Goal: Navigation & Orientation: Find specific page/section

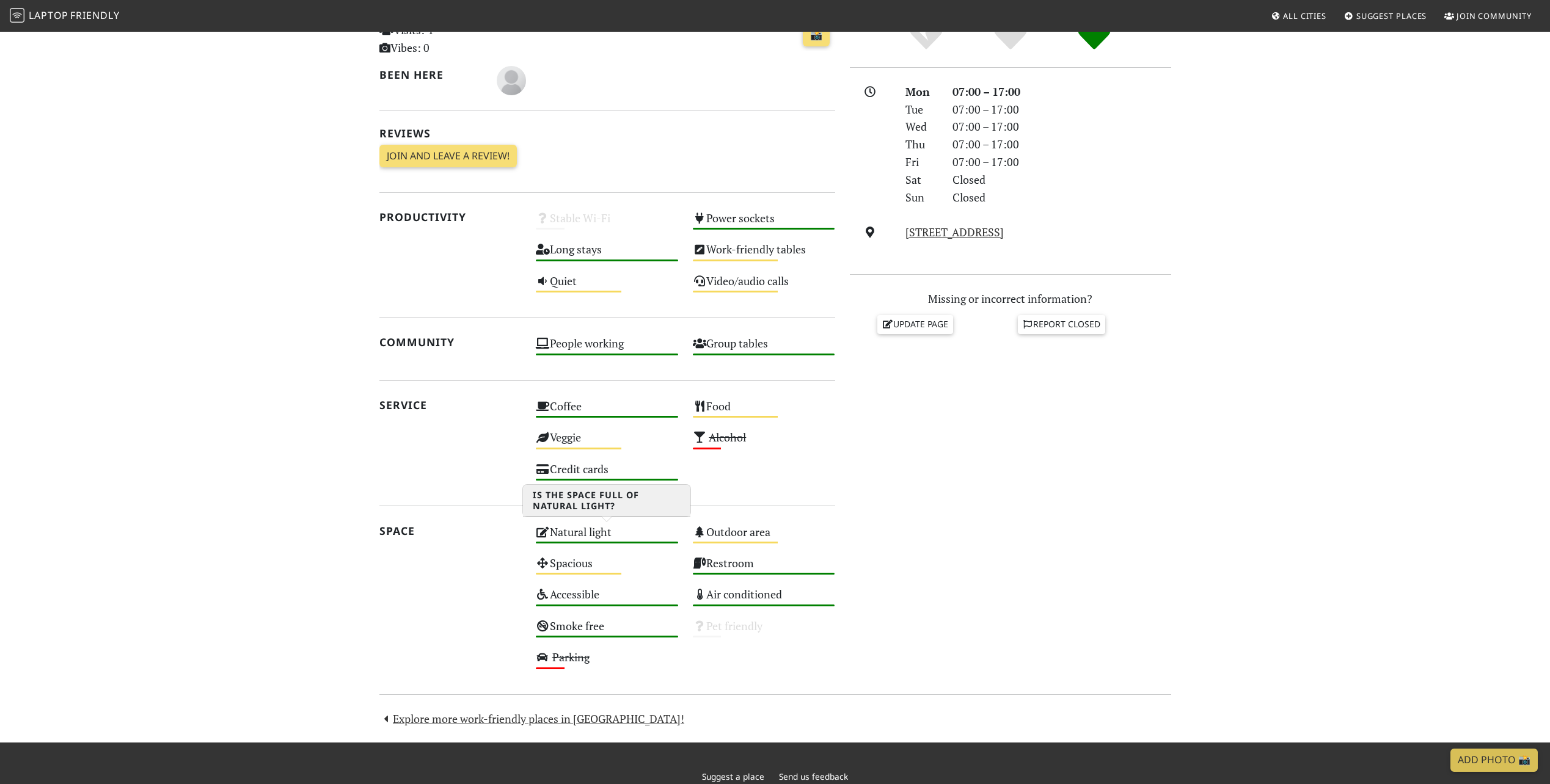
scroll to position [378, 0]
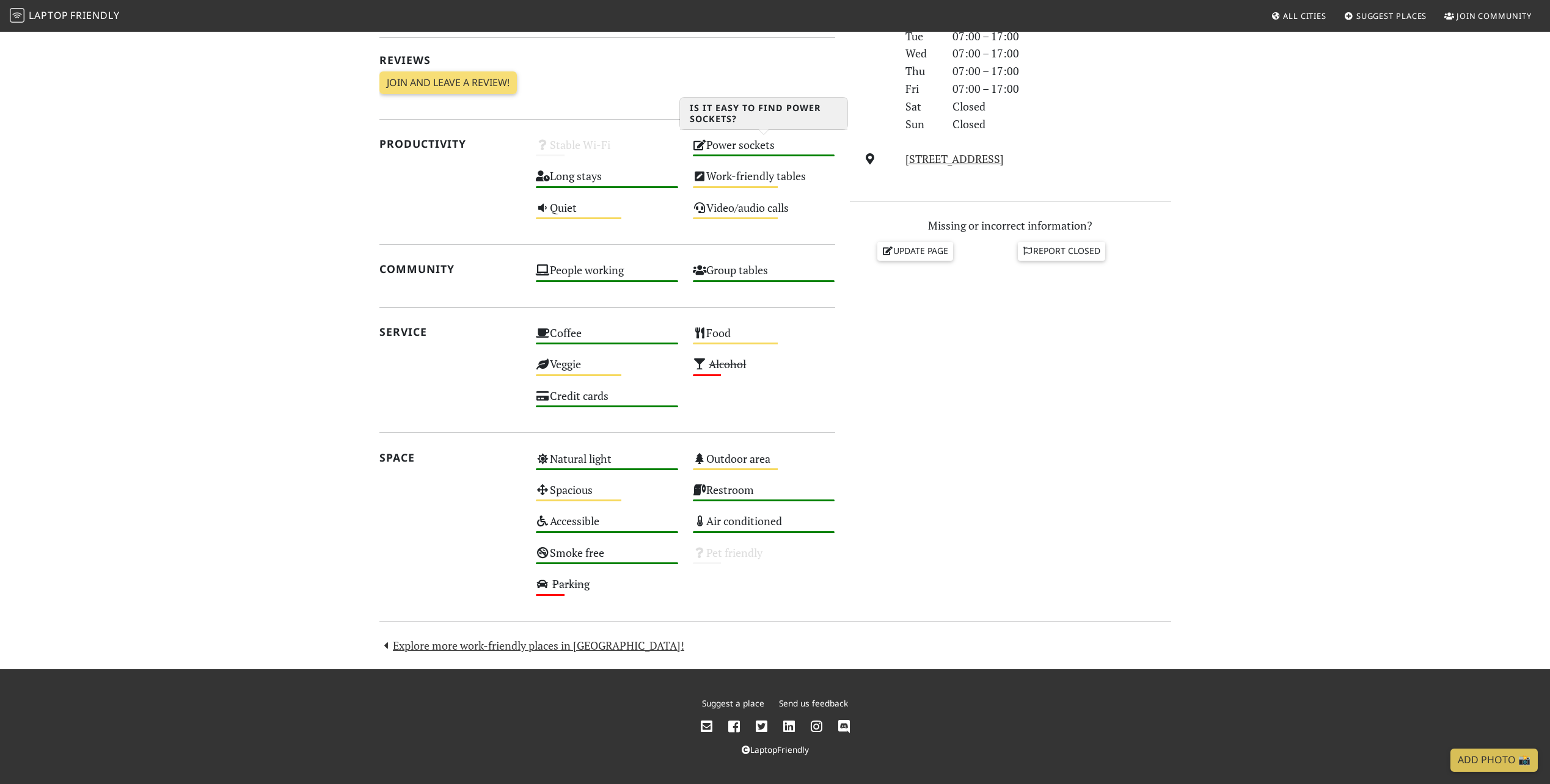
click at [733, 151] on div "Power sockets High" at bounding box center [764, 150] width 157 height 31
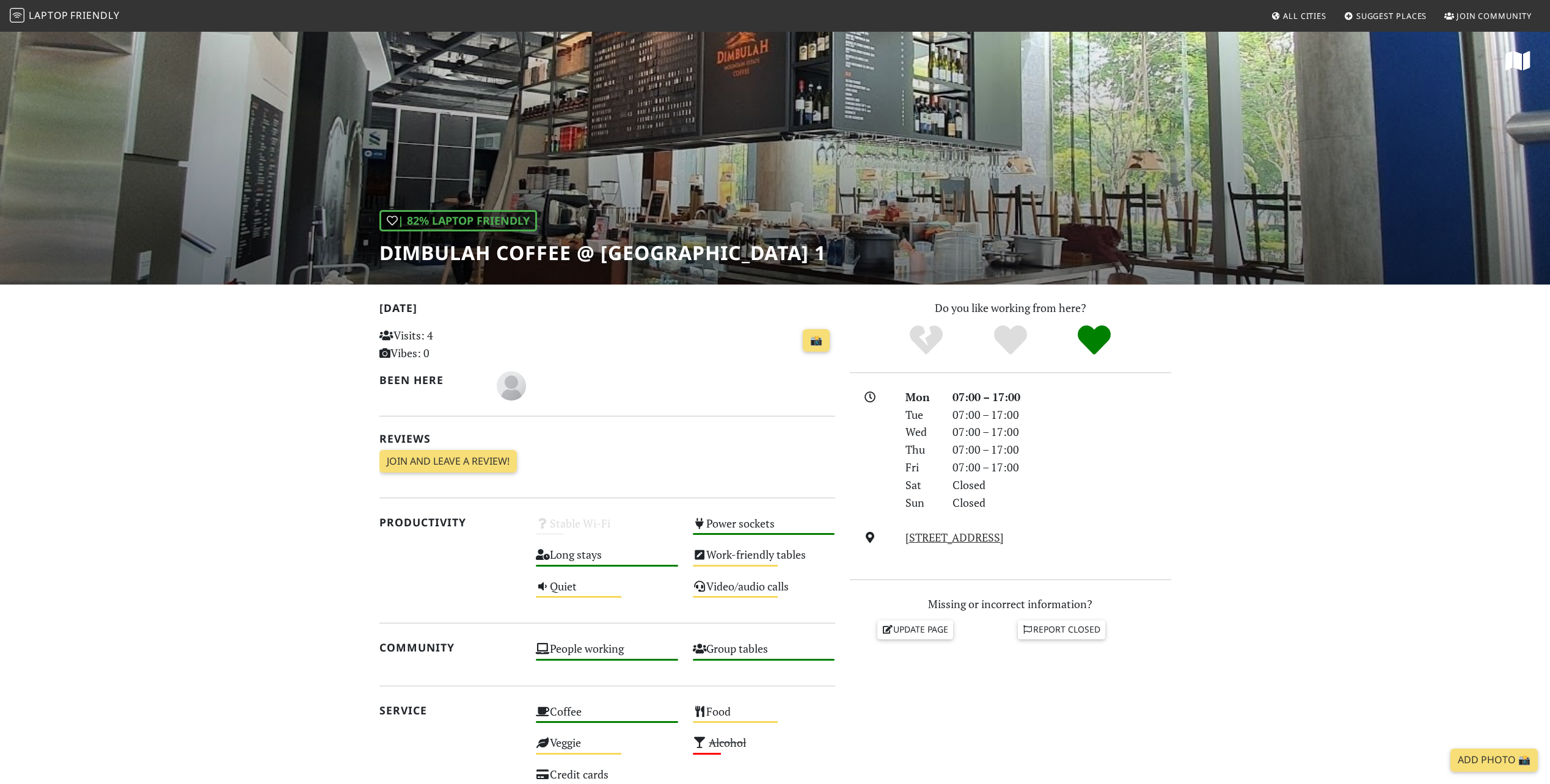
scroll to position [378, 0]
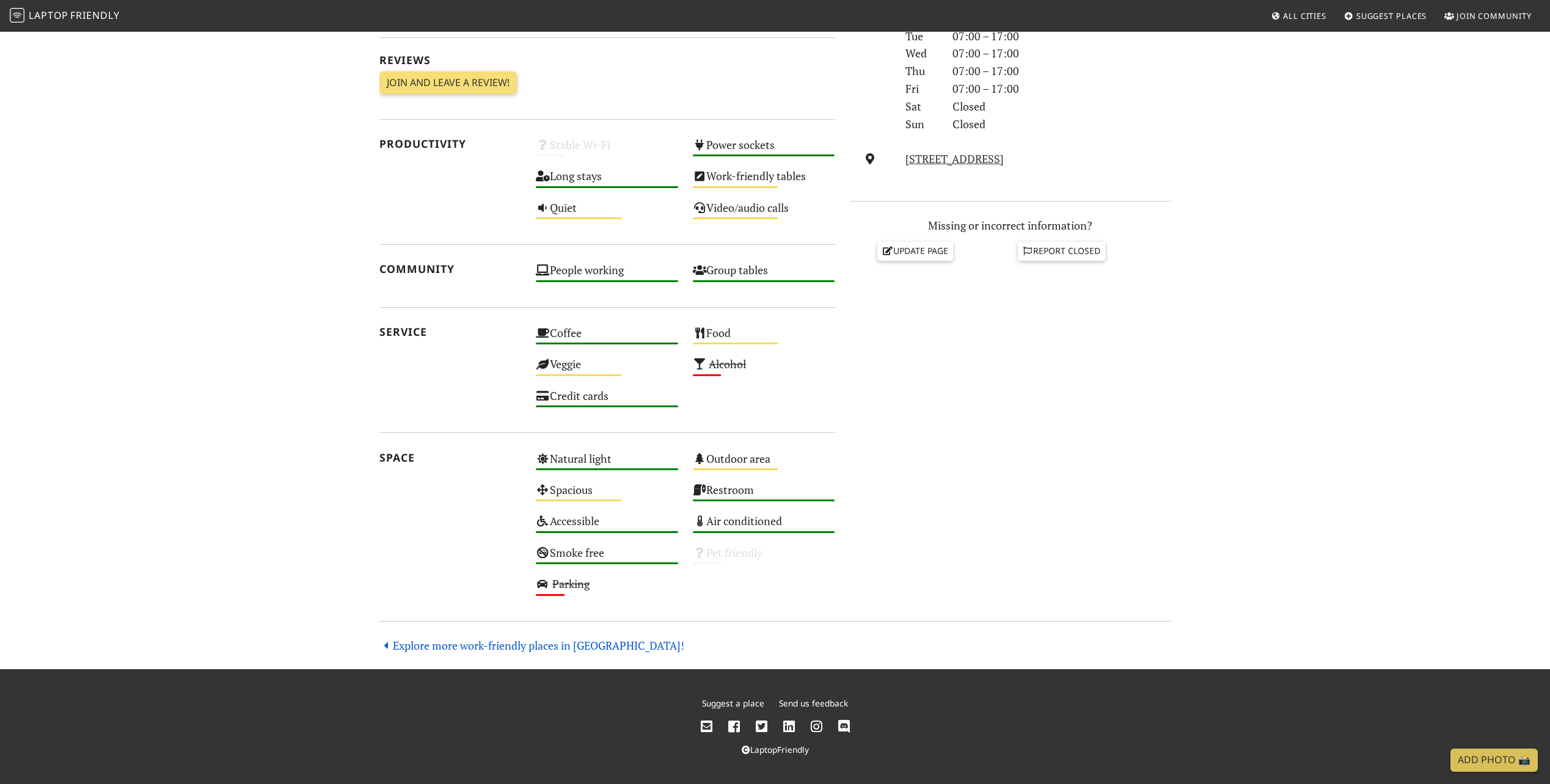
click at [450, 641] on link "Explore more work-friendly places in [GEOGRAPHIC_DATA]!" at bounding box center [532, 645] width 305 height 14
